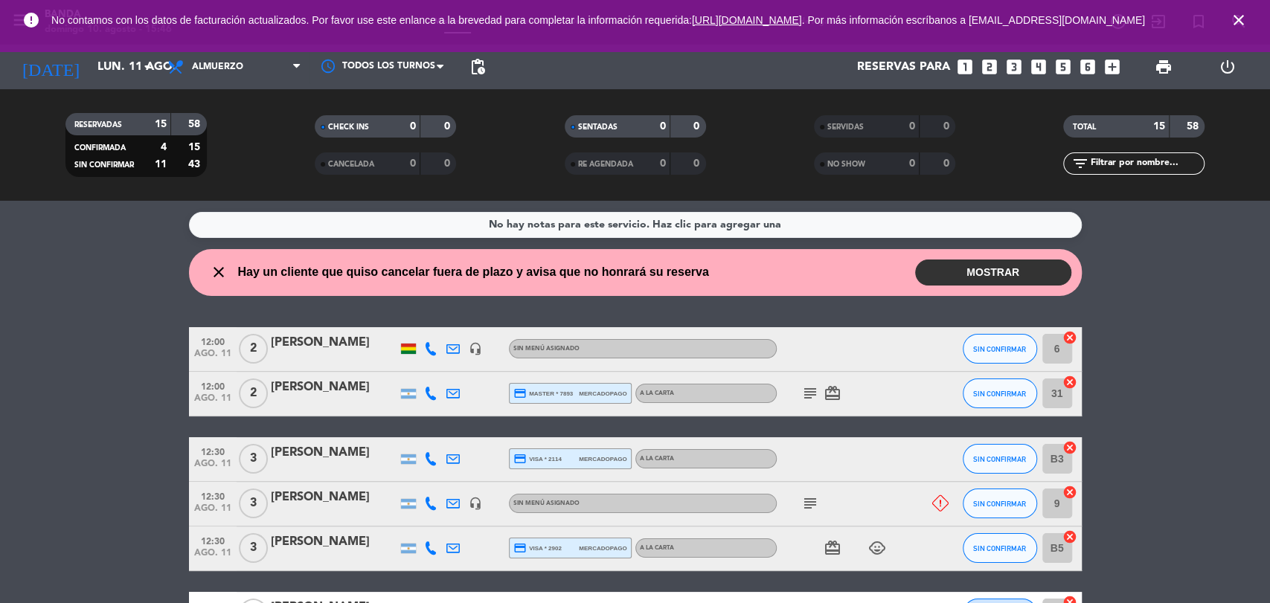
click at [1243, 19] on icon "close" at bounding box center [1239, 20] width 18 height 18
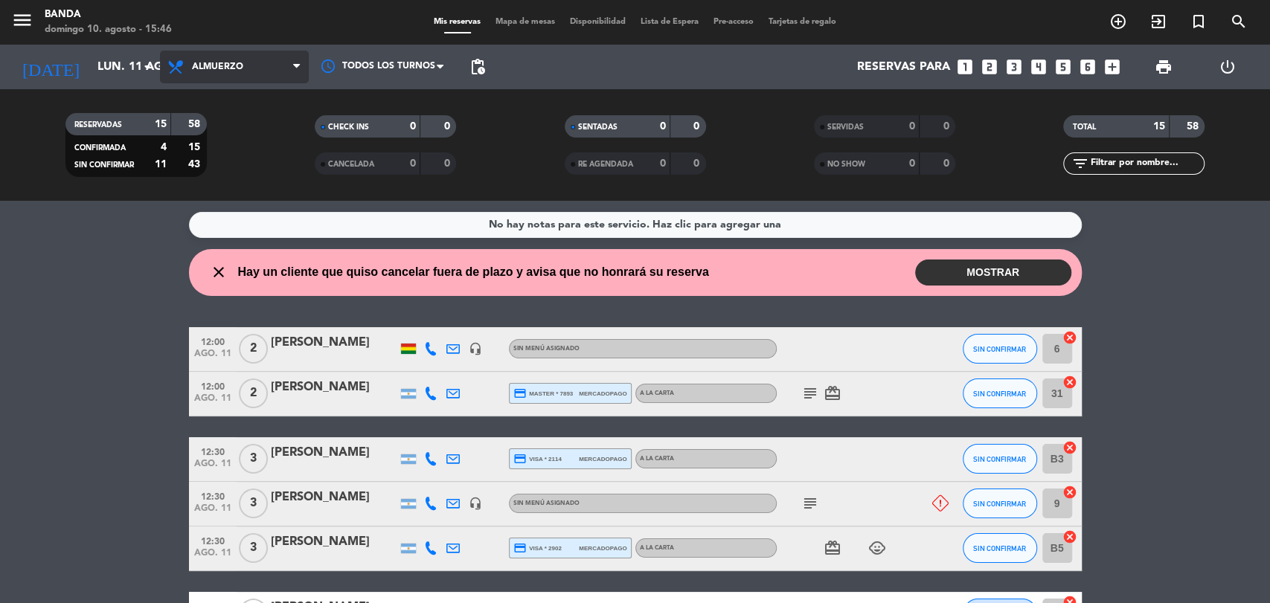
click at [192, 66] on span "Almuerzo" at bounding box center [217, 67] width 51 height 10
click at [208, 151] on div "menu [PERSON_NAME][DATE] 10. agosto - 15:46 Mis reservas Mapa de mesas Disponib…" at bounding box center [635, 100] width 1270 height 201
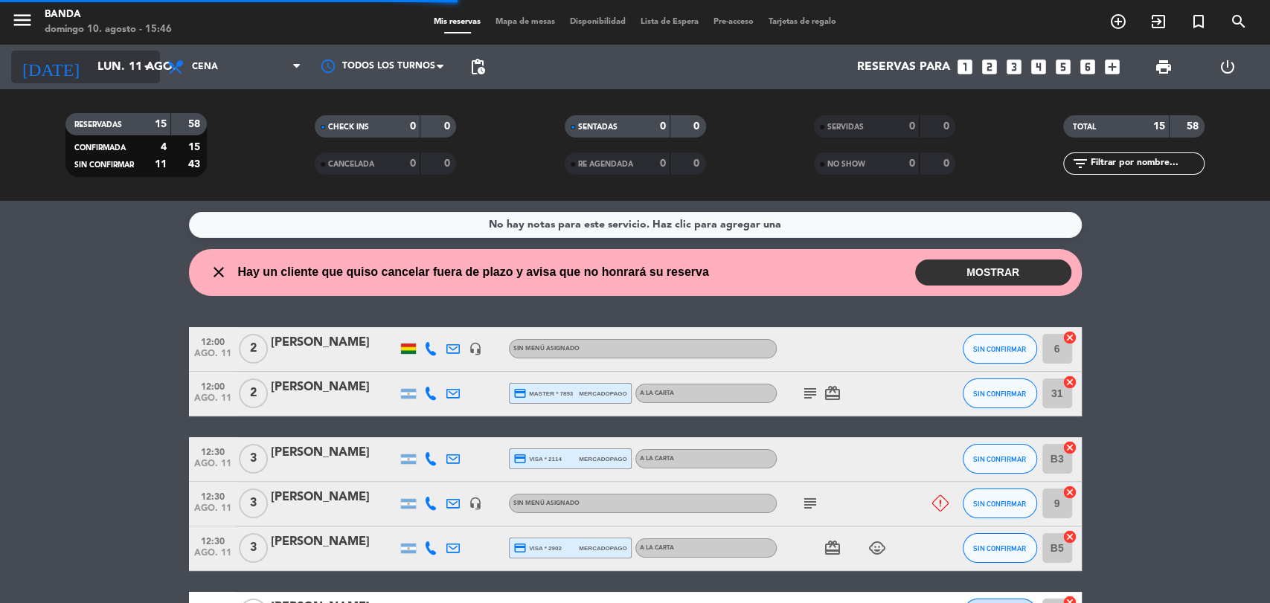
click at [101, 57] on input "lun. 11 ago." at bounding box center [168, 67] width 157 height 29
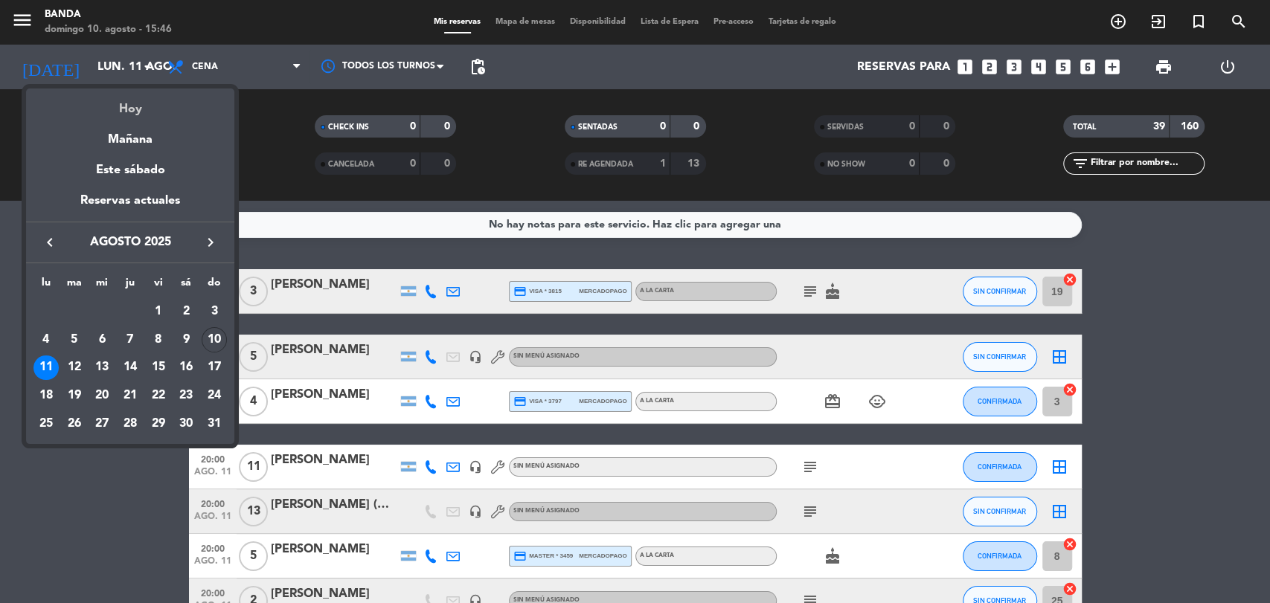
click at [121, 102] on div "Hoy" at bounding box center [130, 104] width 208 height 31
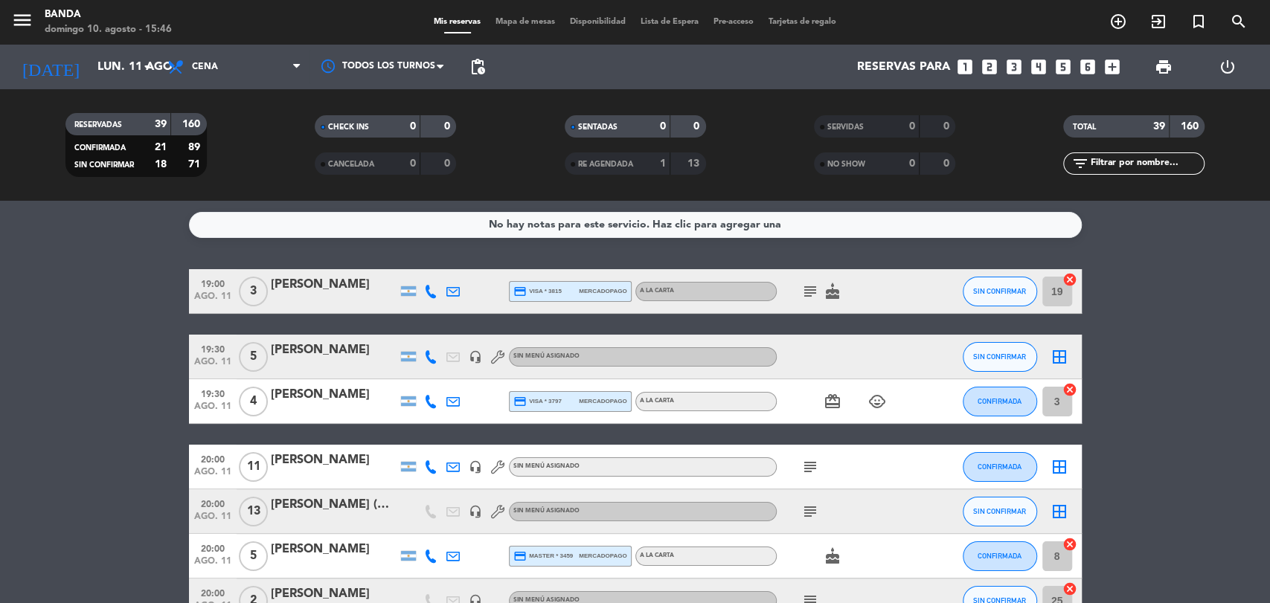
type input "dom. 10 ago."
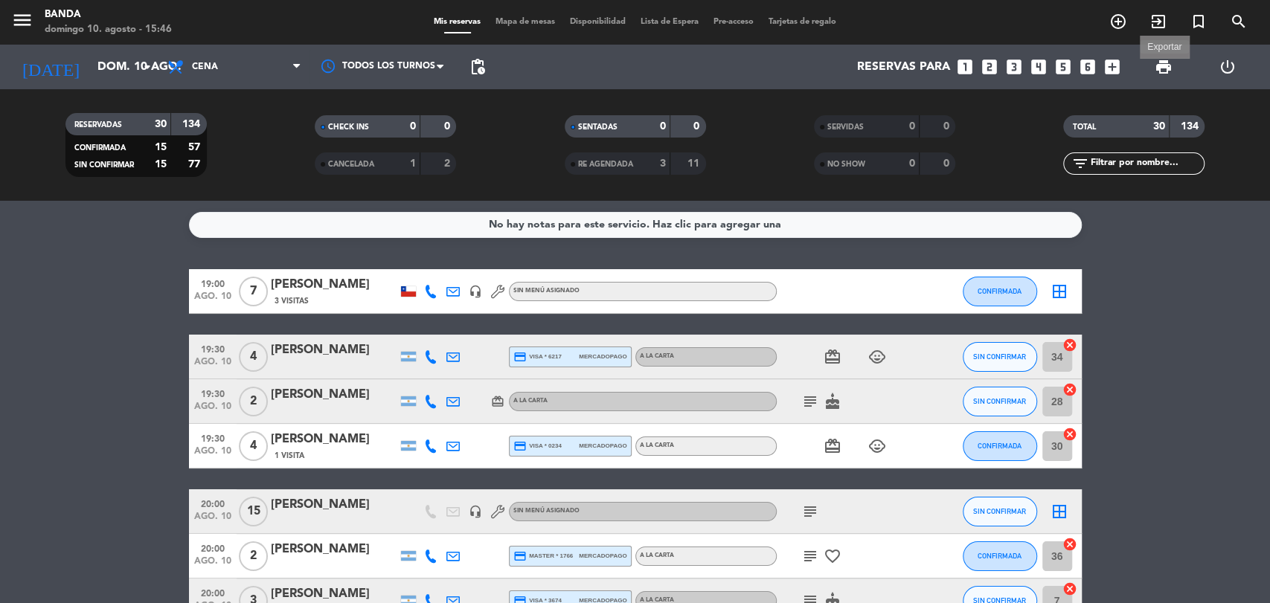
click at [1170, 61] on span "print" at bounding box center [1164, 67] width 18 height 18
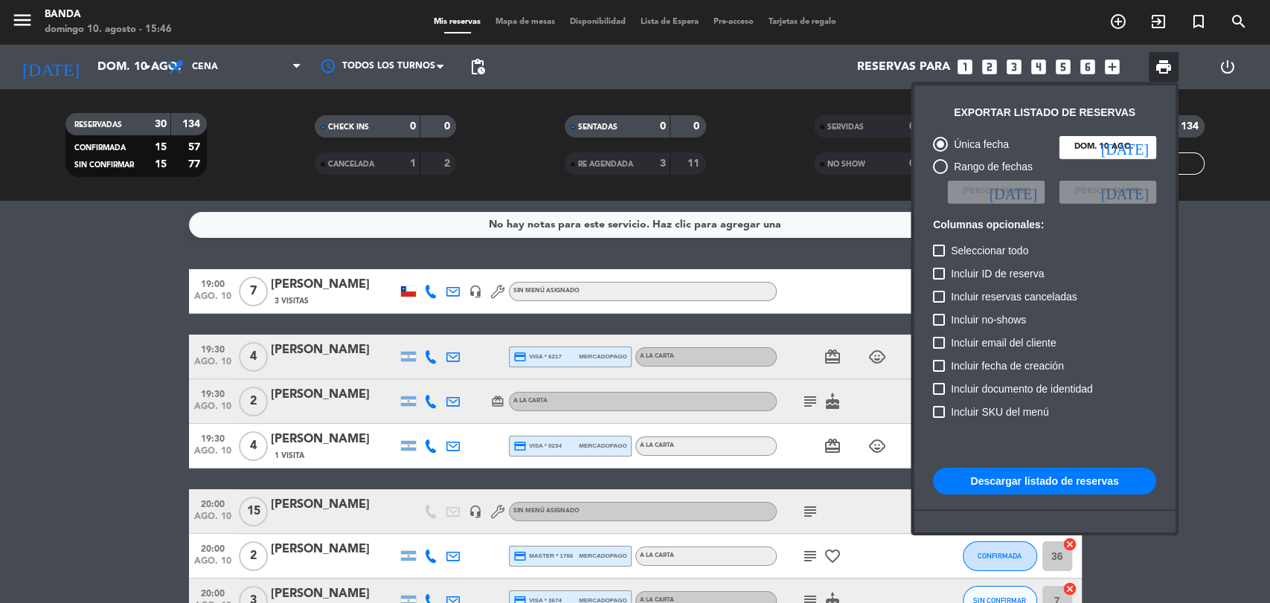
click at [1170, 61] on span "print" at bounding box center [1164, 67] width 18 height 18
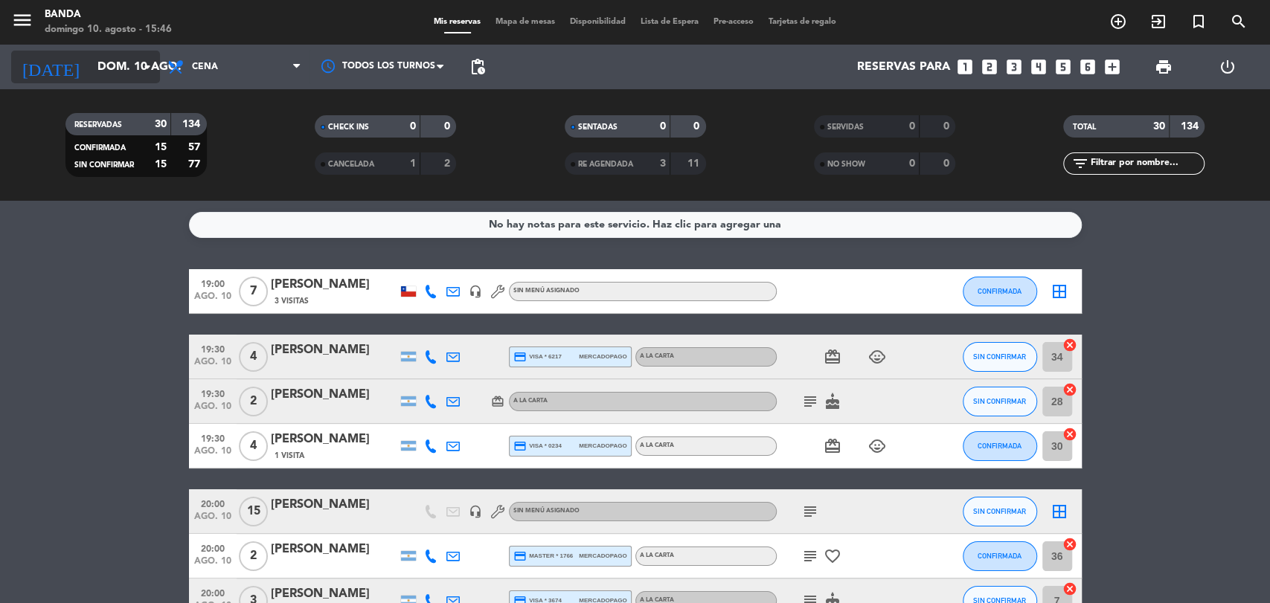
click at [124, 73] on input "dom. 10 ago." at bounding box center [168, 67] width 157 height 29
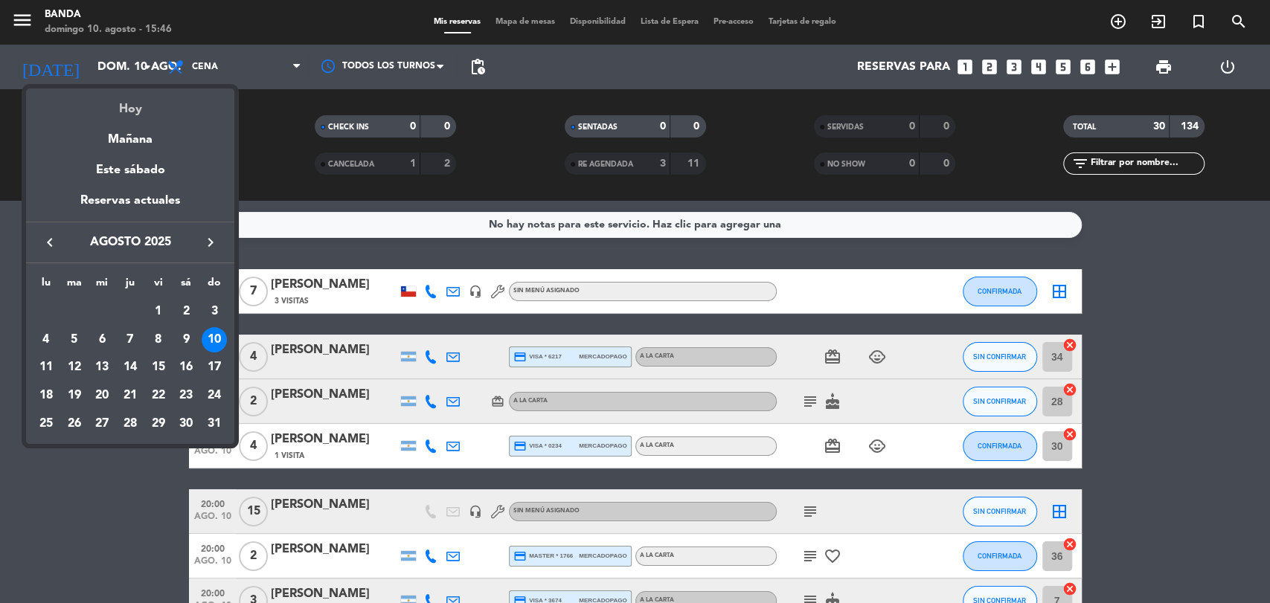
click at [128, 100] on div "Hoy" at bounding box center [130, 104] width 208 height 31
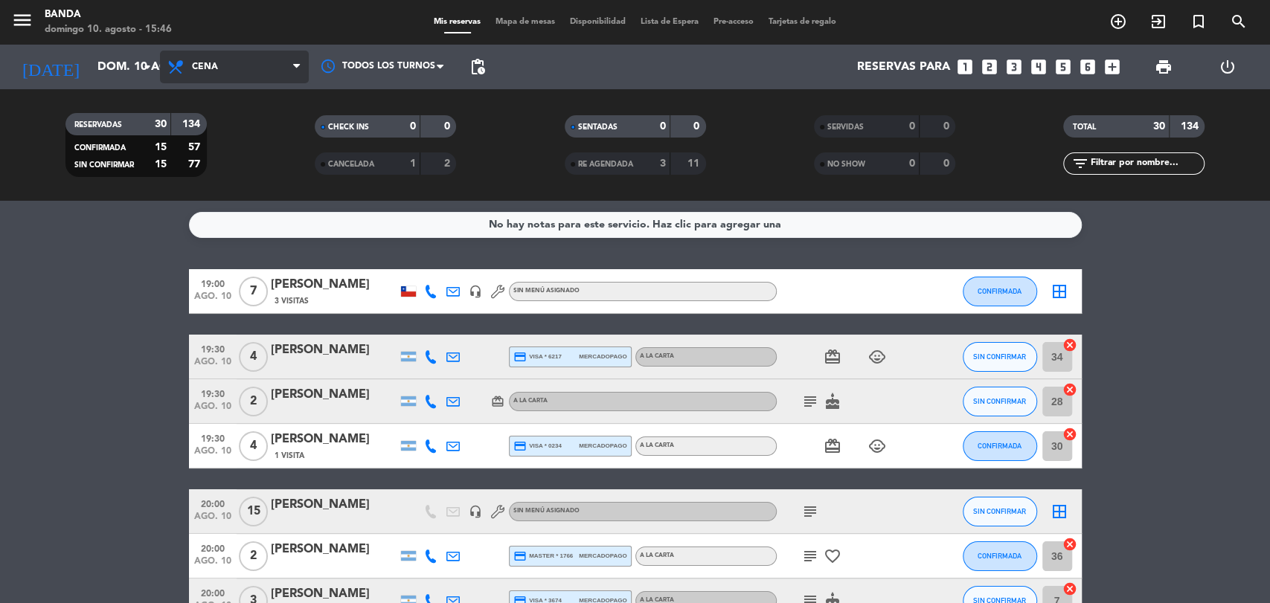
click at [264, 61] on span "Cena" at bounding box center [234, 67] width 149 height 33
click at [256, 152] on div "menu [PERSON_NAME][DATE] 10. agosto - 15:47 Mis reservas Mapa de mesas Disponib…" at bounding box center [635, 100] width 1270 height 201
click at [210, 71] on span "Cena" at bounding box center [205, 67] width 26 height 10
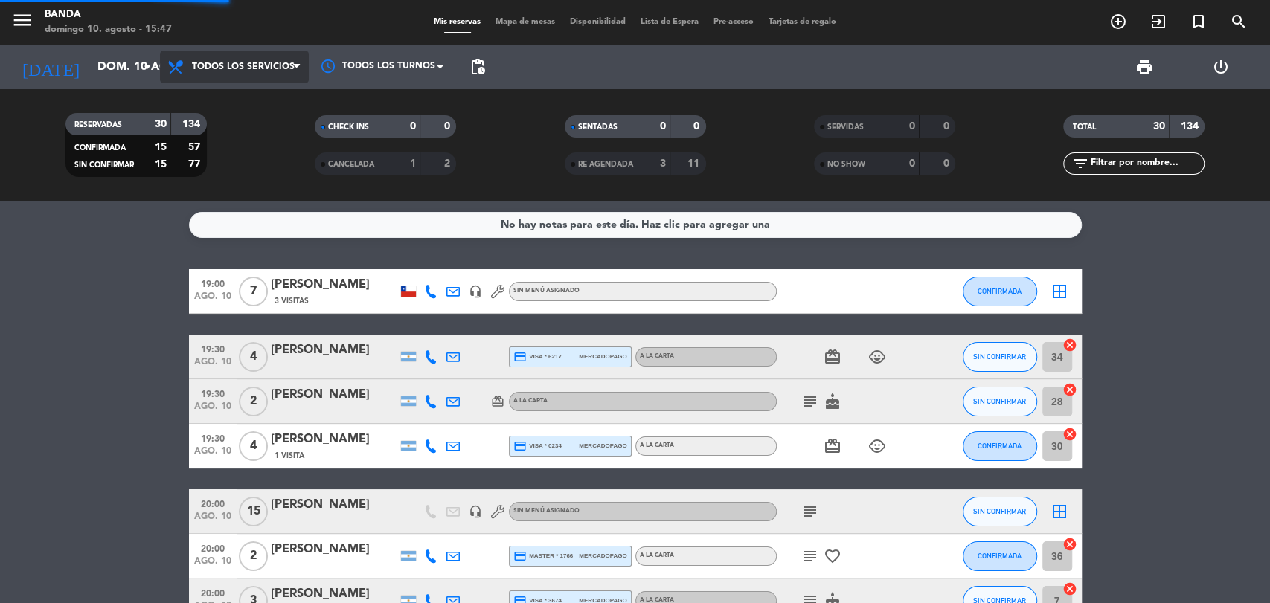
click at [211, 112] on div "menu [PERSON_NAME][DATE] 10. agosto - 15:47 Mis reservas Mapa de mesas Disponib…" at bounding box center [635, 100] width 1270 height 201
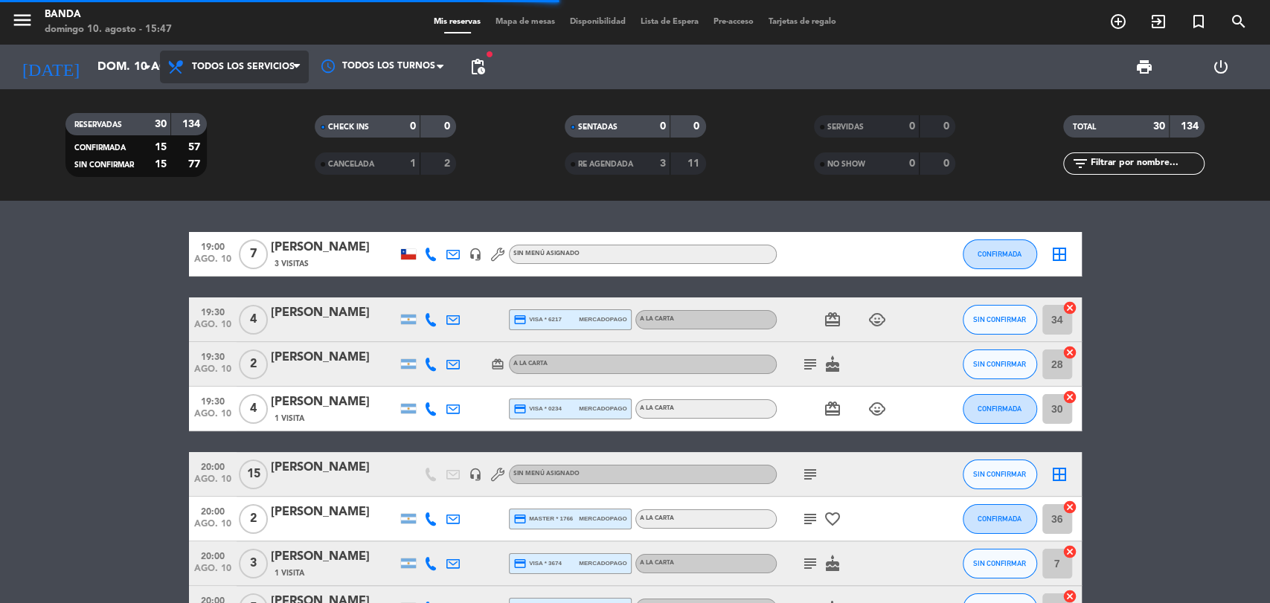
click at [208, 80] on span "Todos los servicios" at bounding box center [234, 67] width 149 height 33
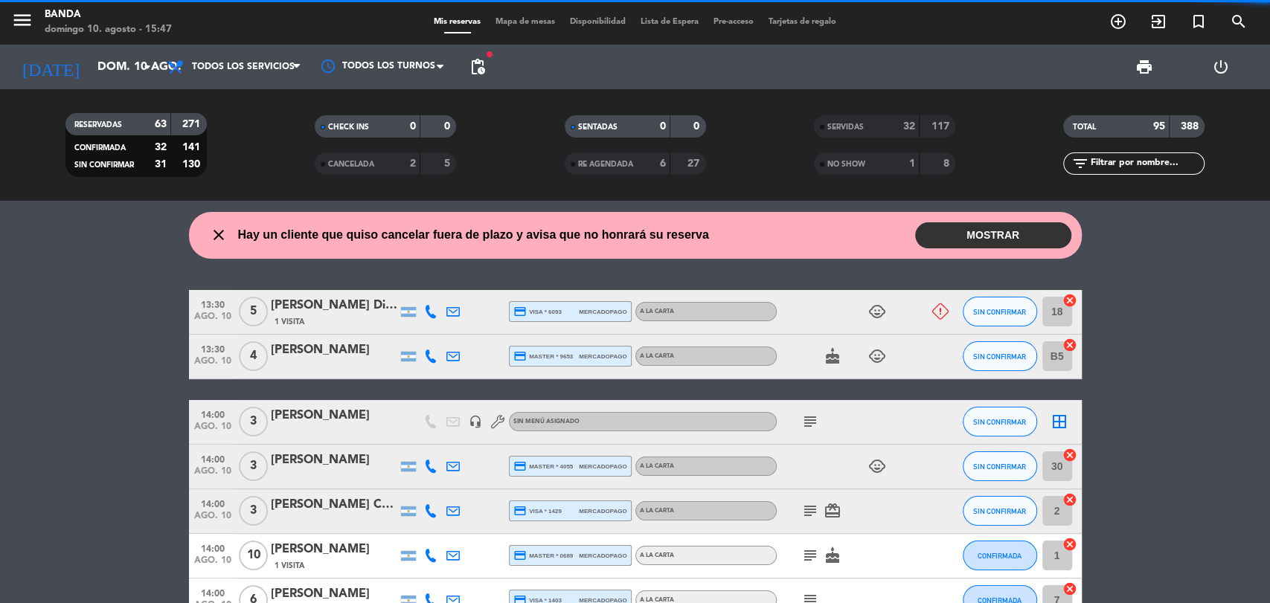
click at [215, 156] on filter-checkbox "RESERVADAS 63 271 CONFIRMADA 32 141 SIN CONFIRMAR 31 130" at bounding box center [135, 145] width 249 height 64
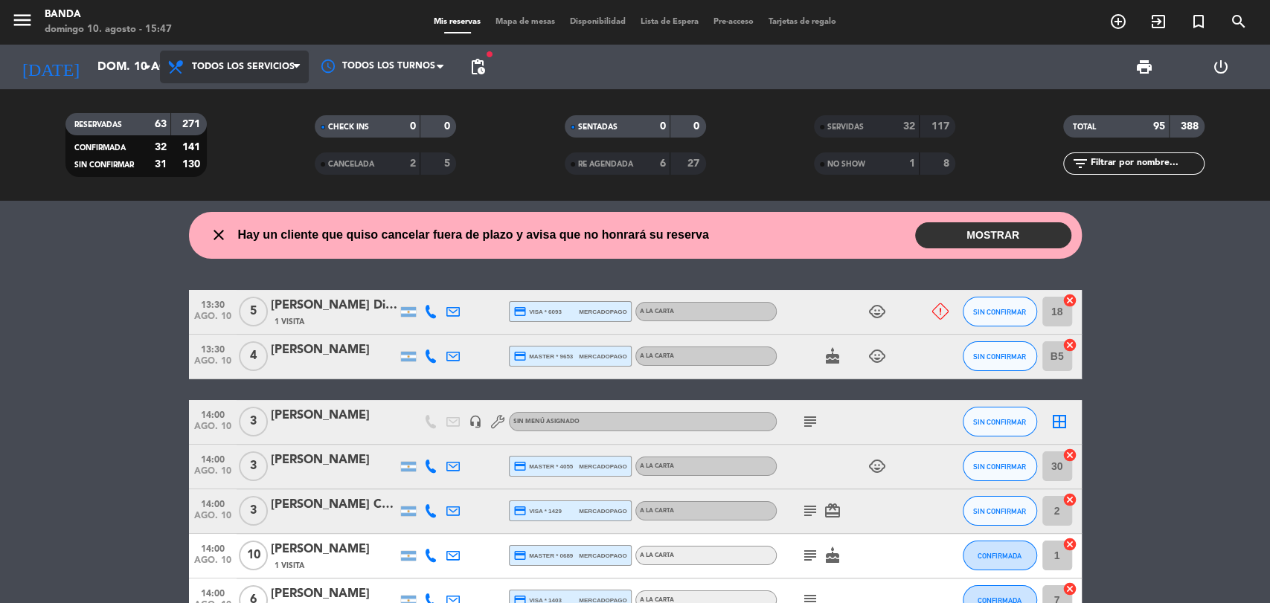
click at [215, 73] on span "Todos los servicios" at bounding box center [234, 67] width 149 height 33
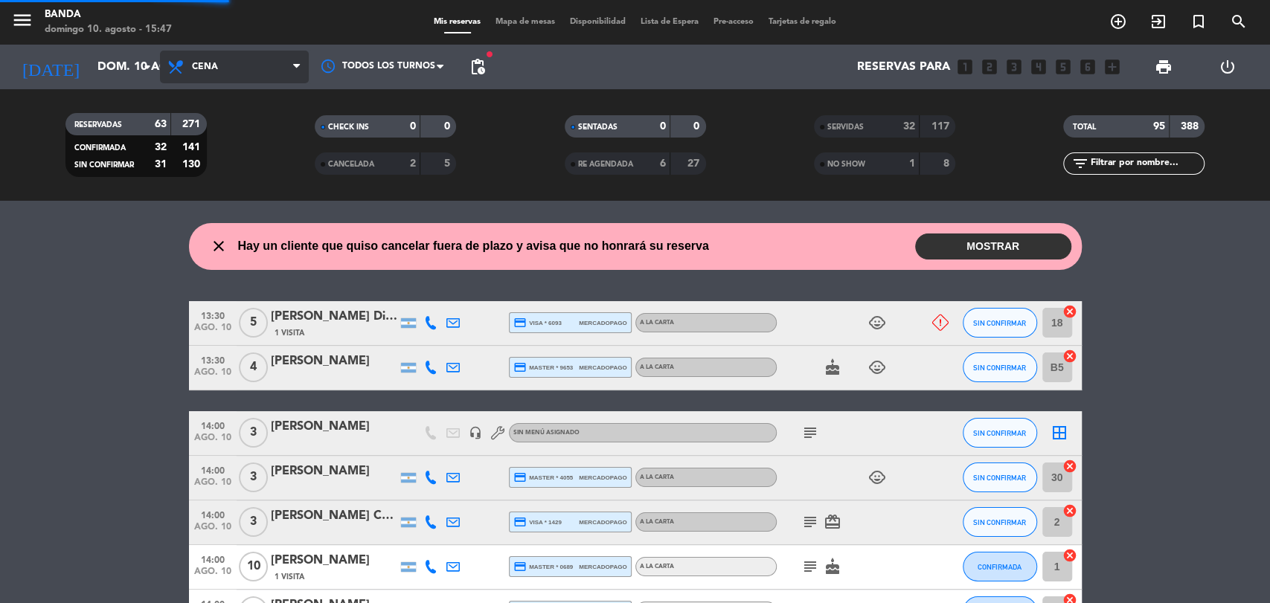
click at [222, 150] on div "menu [PERSON_NAME][DATE] 10. agosto - 15:47 Mis reservas Mapa de mesas Disponib…" at bounding box center [635, 100] width 1270 height 201
